Goal: Browse casually

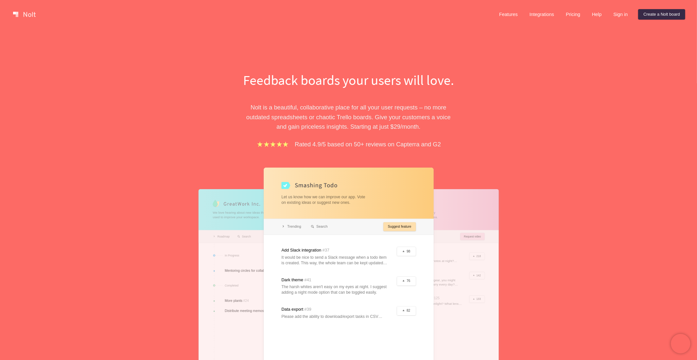
click at [257, 108] on p "[PERSON_NAME] is a beautiful, collaborative place for all your user requests – …" at bounding box center [349, 117] width 226 height 29
click at [263, 115] on p "[PERSON_NAME] is a beautiful, collaborative place for all your user requests – …" at bounding box center [349, 117] width 226 height 29
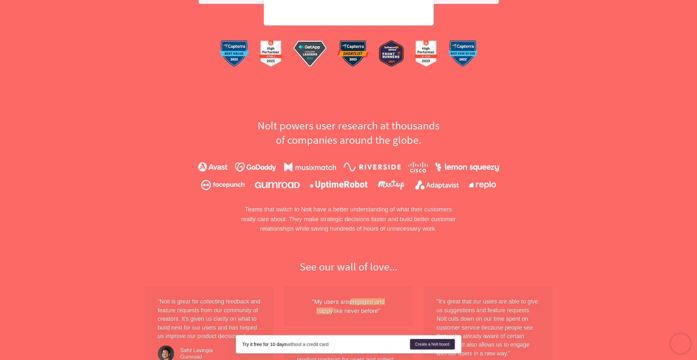
scroll to position [436, 0]
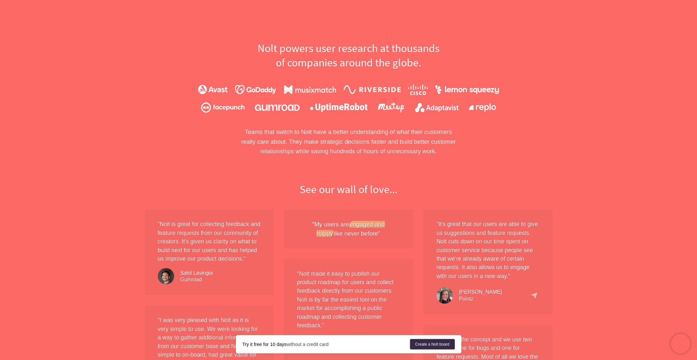
click at [604, 100] on div "Features Integrations Pricing Help Sign in Create a [PERSON_NAME] board Menu Fe…" at bounding box center [348, 354] width 697 height 1581
click at [593, 116] on div "Features Integrations Pricing Help Sign in Create a [PERSON_NAME] board Menu Fe…" at bounding box center [348, 354] width 697 height 1581
click at [581, 148] on div "Features Integrations Pricing Help Sign in Create a [PERSON_NAME] board Menu Fe…" at bounding box center [348, 354] width 697 height 1581
click at [577, 152] on div "Features Integrations Pricing Help Sign in Create a [PERSON_NAME] board Menu Fe…" at bounding box center [348, 354] width 697 height 1581
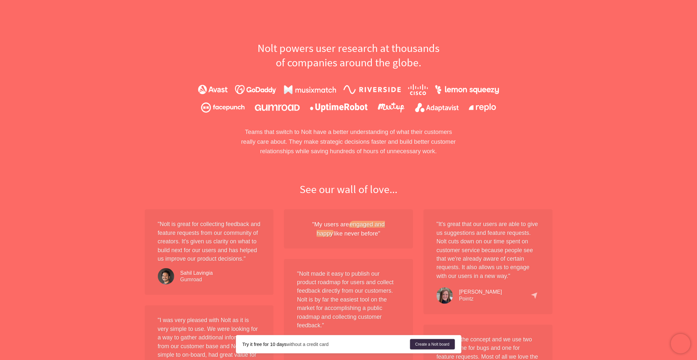
click at [577, 152] on div "Features Integrations Pricing Help Sign in Create a [PERSON_NAME] board Menu Fe…" at bounding box center [348, 354] width 697 height 1581
